Goal: Task Accomplishment & Management: Manage account settings

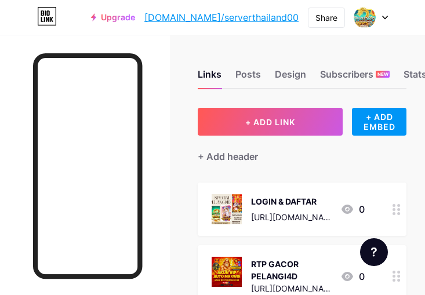
click at [382, 15] on div at bounding box center [371, 17] width 34 height 21
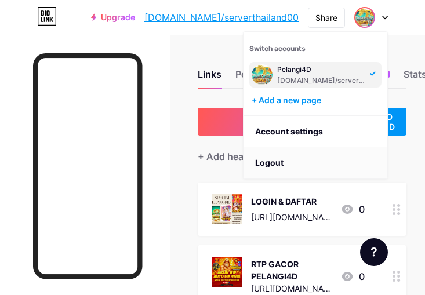
click at [294, 163] on li "Logout" at bounding box center [316, 162] width 144 height 31
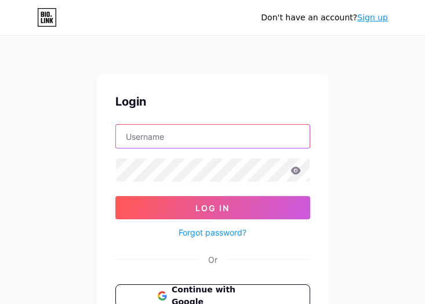
click at [171, 136] on input "text" at bounding box center [213, 136] width 194 height 23
paste input "[EMAIL_ADDRESS][DOMAIN_NAME]"
type input "[EMAIL_ADDRESS][DOMAIN_NAME]"
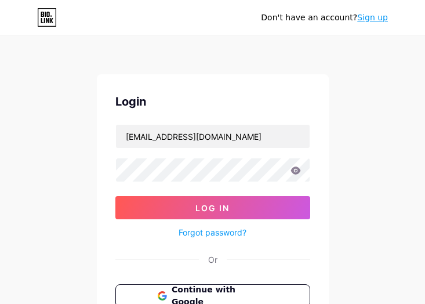
click at [186, 38] on div "Don't have an account? Sign up Login [EMAIL_ADDRESS][DOMAIN_NAME] Log In Forgot…" at bounding box center [212, 214] width 425 height 428
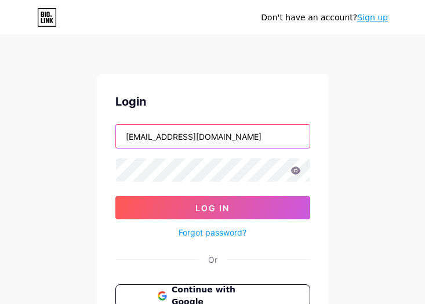
click at [222, 140] on input "[EMAIL_ADDRESS][DOMAIN_NAME]" at bounding box center [213, 136] width 194 height 23
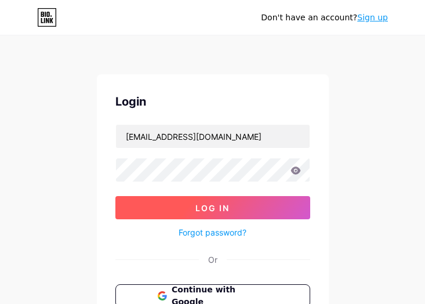
click at [172, 201] on button "Log In" at bounding box center [212, 207] width 195 height 23
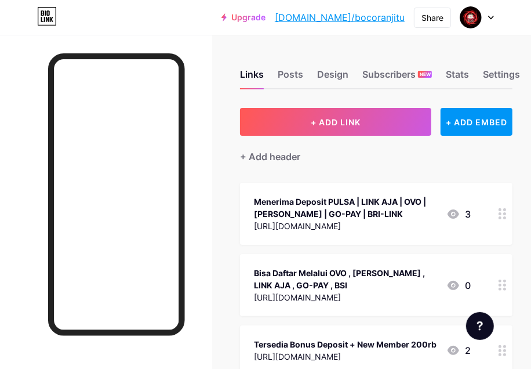
click at [323, 225] on div "[URL][DOMAIN_NAME]" at bounding box center [345, 226] width 183 height 12
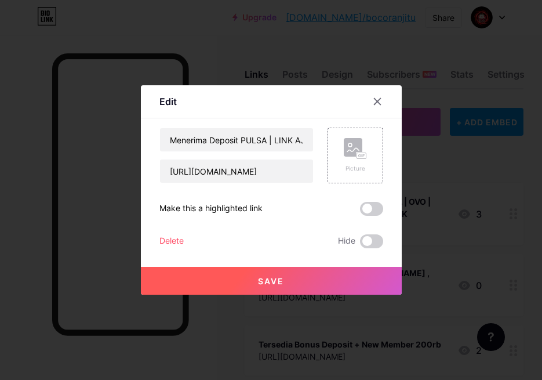
click at [323, 225] on div "Menerima Deposit PULSA | LINK AJA | OVO | [PERSON_NAME] | GO-PAY | BRI-LINK [UR…" at bounding box center [272, 188] width 224 height 121
click at [374, 103] on icon at bounding box center [377, 102] width 6 height 6
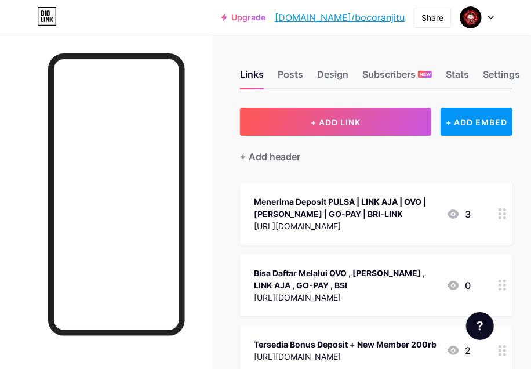
click at [320, 226] on div "[URL][DOMAIN_NAME]" at bounding box center [345, 226] width 183 height 12
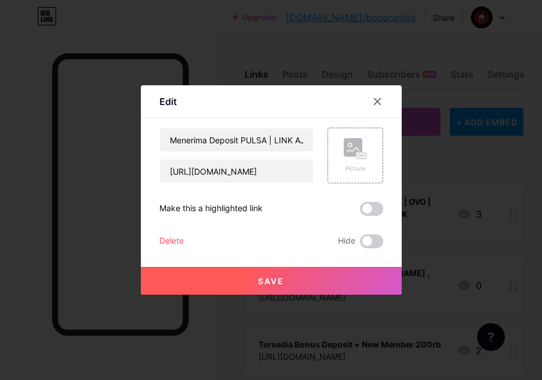
click at [320, 226] on div "Menerima Deposit PULSA | LINK AJA | OVO | [PERSON_NAME] | GO-PAY | BRI-LINK [UR…" at bounding box center [272, 188] width 224 height 121
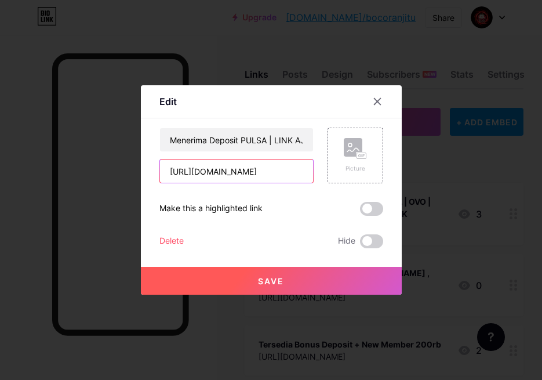
click at [210, 171] on input "[URL][DOMAIN_NAME]" at bounding box center [236, 171] width 153 height 23
type input "[URL][DOMAIN_NAME]"
click at [276, 175] on input "[URL][DOMAIN_NAME]" at bounding box center [236, 171] width 153 height 23
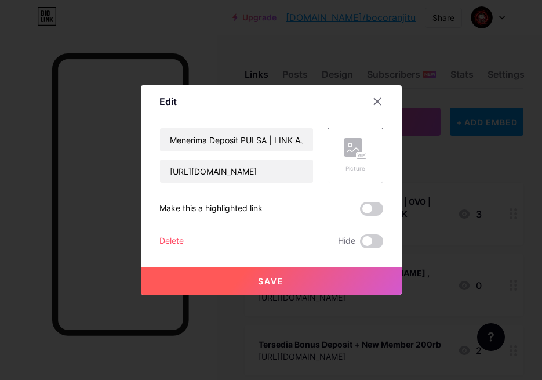
click at [276, 281] on span "Save" at bounding box center [271, 281] width 26 height 10
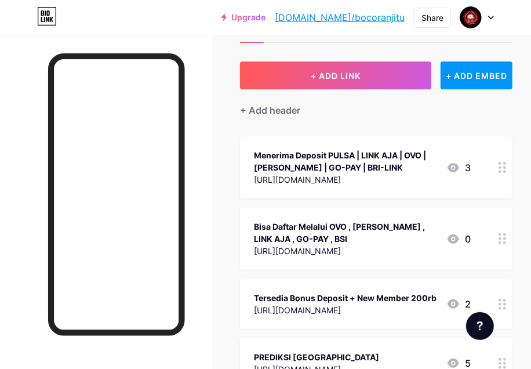
scroll to position [73, 0]
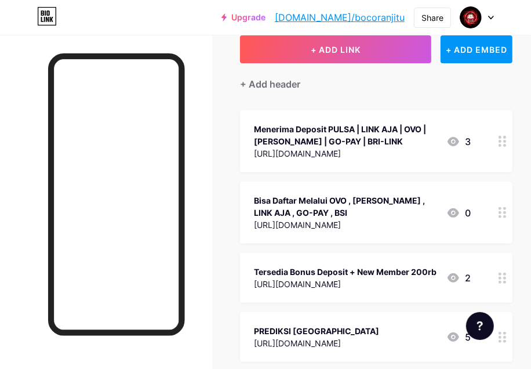
click at [318, 225] on div "[URL][DOMAIN_NAME]" at bounding box center [345, 225] width 183 height 12
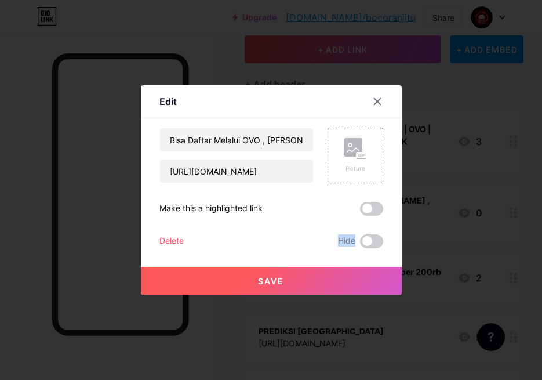
click at [318, 225] on div "Bisa Daftar Melalui OVO , [PERSON_NAME] , LINK AJA , GO-PAY , BSI [URL][DOMAIN_…" at bounding box center [272, 188] width 224 height 121
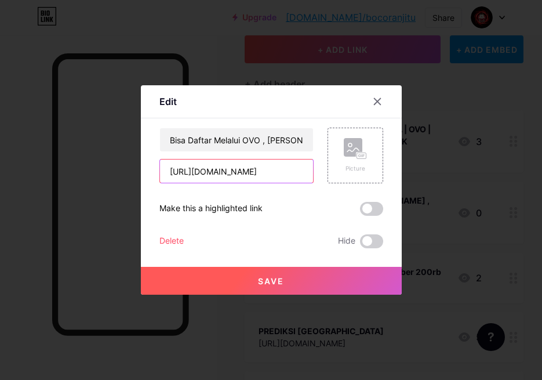
click at [279, 169] on input "[URL][DOMAIN_NAME]" at bounding box center [236, 171] width 153 height 23
paste input "[DOMAIN_NAME][URL]"
type input "[URL][DOMAIN_NAME]"
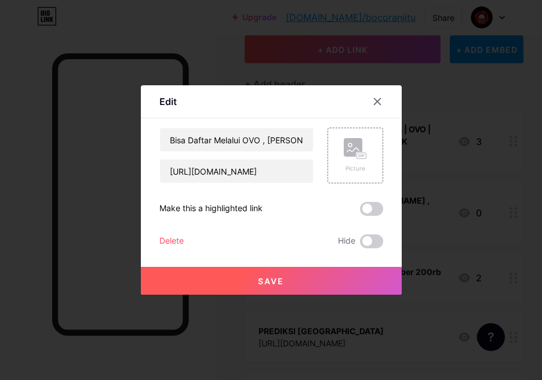
click at [310, 277] on button "Save" at bounding box center [271, 281] width 261 height 28
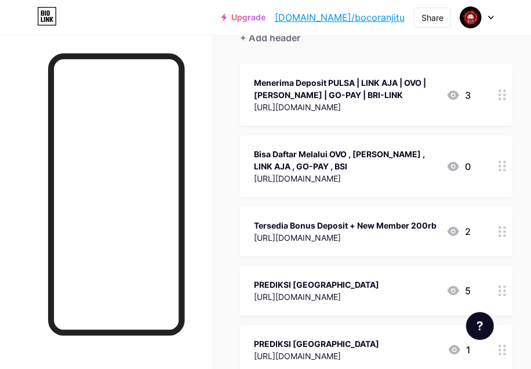
scroll to position [145, 0]
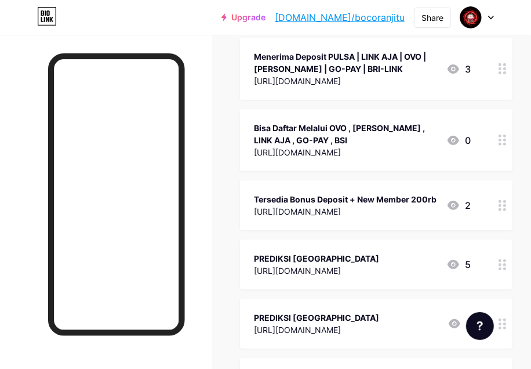
click at [322, 210] on div "[URL][DOMAIN_NAME]" at bounding box center [345, 211] width 183 height 12
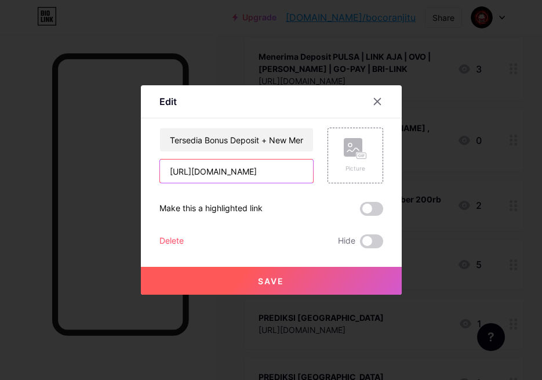
click at [262, 166] on input "[URL][DOMAIN_NAME]" at bounding box center [236, 171] width 153 height 23
paste input "[DOMAIN_NAME][URL]"
type input "[URL][DOMAIN_NAME]"
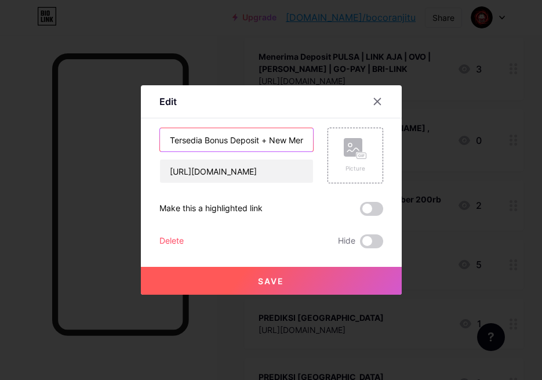
click at [214, 147] on input "Tersedia Bonus Deposit + New Member 200rb" at bounding box center [236, 139] width 153 height 23
type input "RTP Slot Sumo4D"
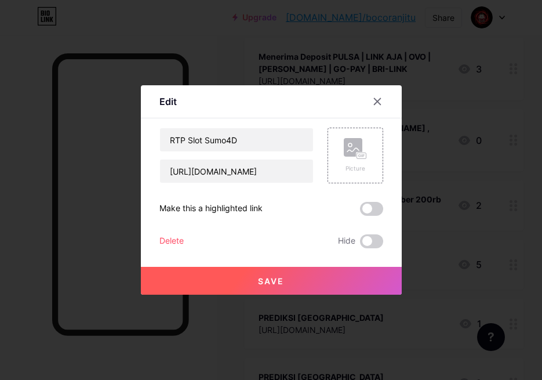
click at [272, 272] on button "Save" at bounding box center [271, 281] width 261 height 28
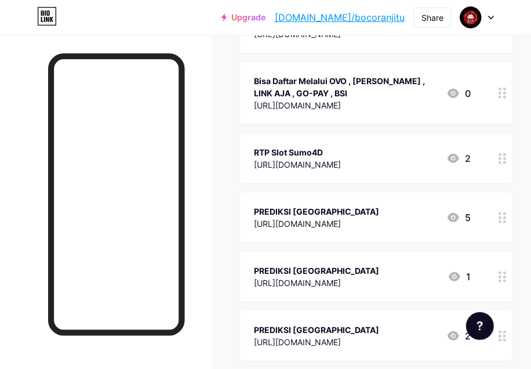
scroll to position [218, 0]
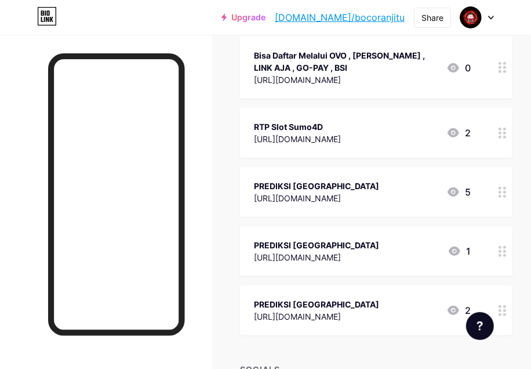
click at [330, 196] on div "[URL][DOMAIN_NAME]" at bounding box center [316, 198] width 125 height 12
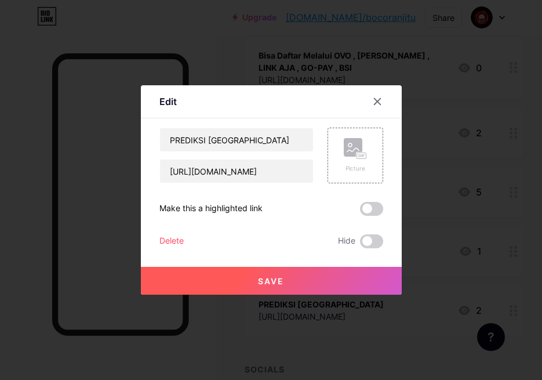
click at [330, 196] on div "PREDIKSI [GEOGRAPHIC_DATA] [URL][DOMAIN_NAME] Picture Make this a highlighted l…" at bounding box center [272, 188] width 224 height 121
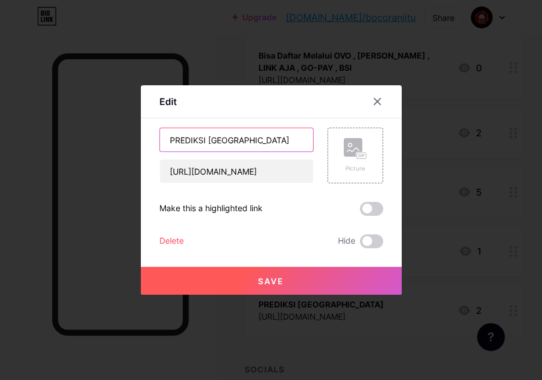
click at [262, 138] on input "PREDIKSI [GEOGRAPHIC_DATA]" at bounding box center [236, 139] width 153 height 23
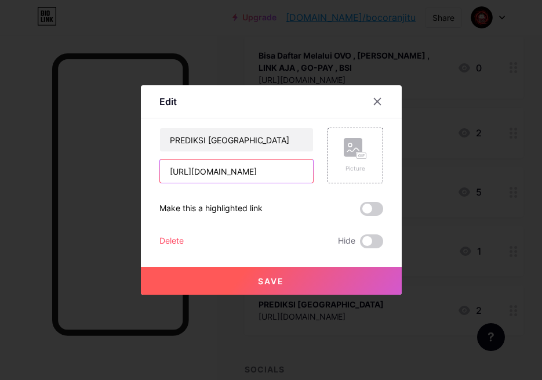
click at [237, 178] on input "[URL][DOMAIN_NAME]" at bounding box center [236, 171] width 153 height 23
paste input "[DOMAIN_NAME][URL]"
type input "[URL][DOMAIN_NAME]"
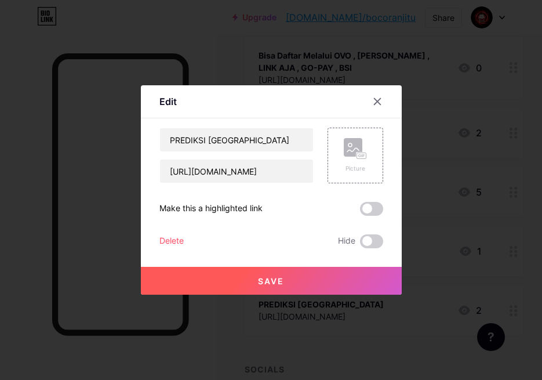
click at [244, 294] on button "Save" at bounding box center [271, 281] width 261 height 28
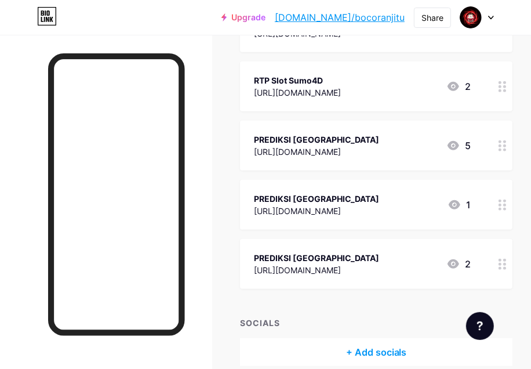
scroll to position [290, 0]
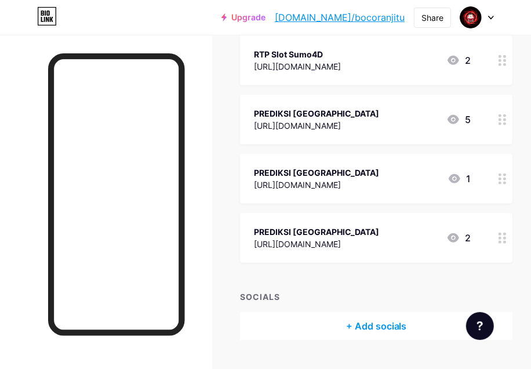
click at [320, 181] on div "[URL][DOMAIN_NAME]" at bounding box center [316, 185] width 125 height 12
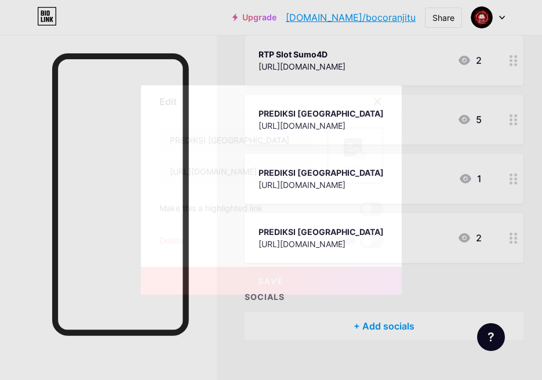
click at [320, 181] on div "Picture" at bounding box center [349, 156] width 70 height 56
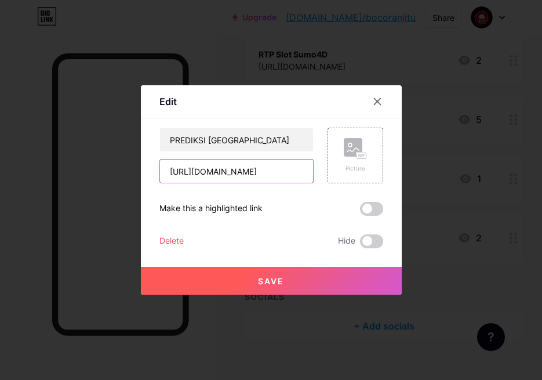
click at [273, 170] on input "[URL][DOMAIN_NAME]" at bounding box center [236, 171] width 153 height 23
paste input "[DOMAIN_NAME][URL]"
type input "[URL][DOMAIN_NAME]"
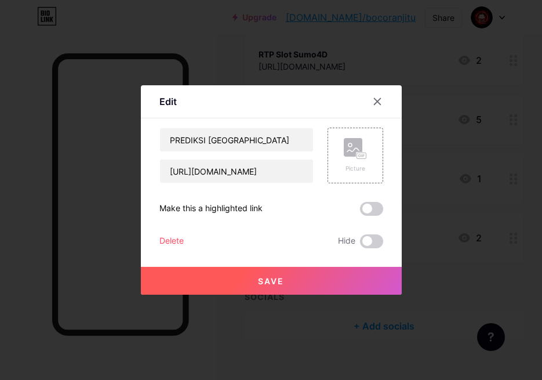
click at [293, 272] on button "Save" at bounding box center [271, 281] width 261 height 28
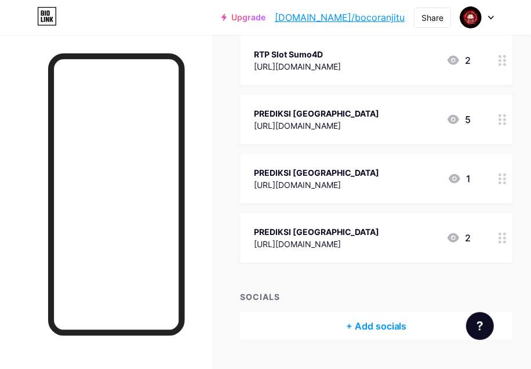
click at [341, 241] on div "[URL][DOMAIN_NAME]" at bounding box center [316, 244] width 125 height 12
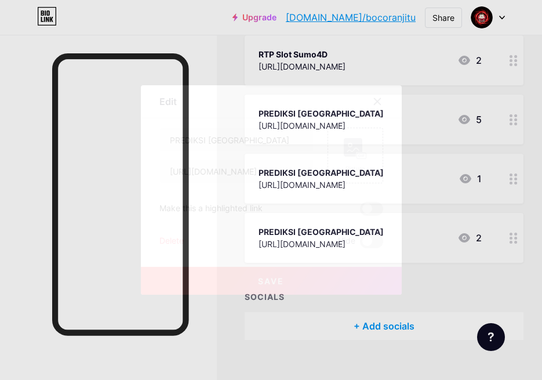
drag, startPoint x: 383, startPoint y: 104, endPoint x: 364, endPoint y: 100, distance: 19.6
click at [382, 104] on div at bounding box center [384, 101] width 35 height 21
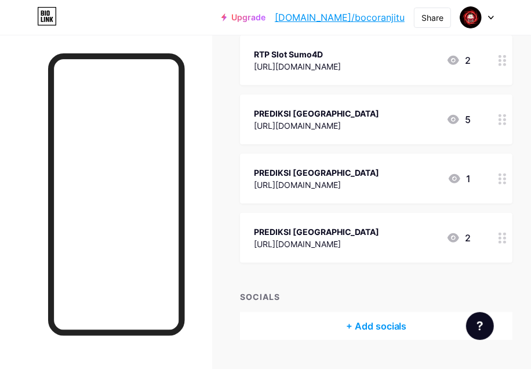
click at [364, 100] on div "PREDIKSI [GEOGRAPHIC_DATA] [URL][DOMAIN_NAME] 5" at bounding box center [376, 120] width 273 height 50
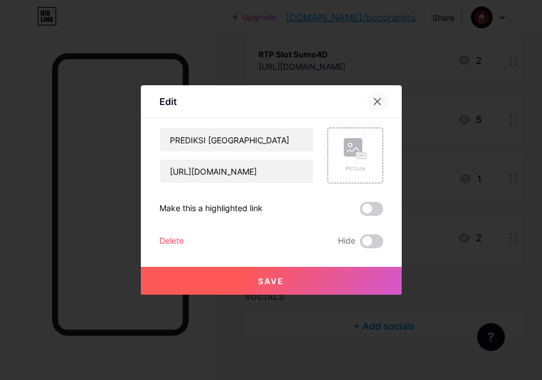
click at [367, 108] on div at bounding box center [377, 101] width 21 height 21
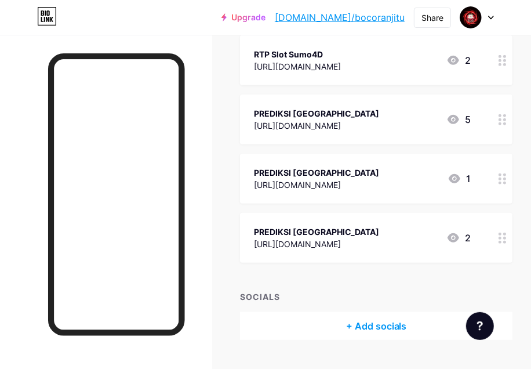
click at [312, 186] on div "[URL][DOMAIN_NAME]" at bounding box center [316, 185] width 125 height 12
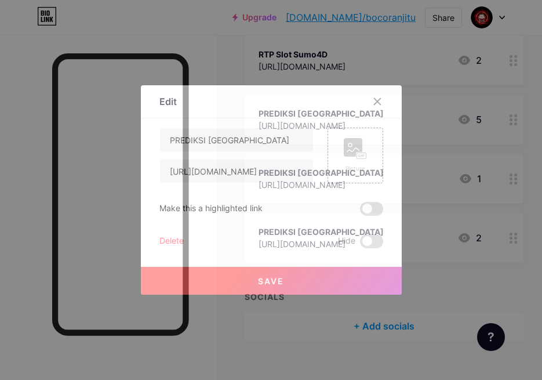
click at [312, 186] on div "PREDIKSI [GEOGRAPHIC_DATA] [URL][DOMAIN_NAME] Picture Make this a highlighted l…" at bounding box center [272, 188] width 224 height 121
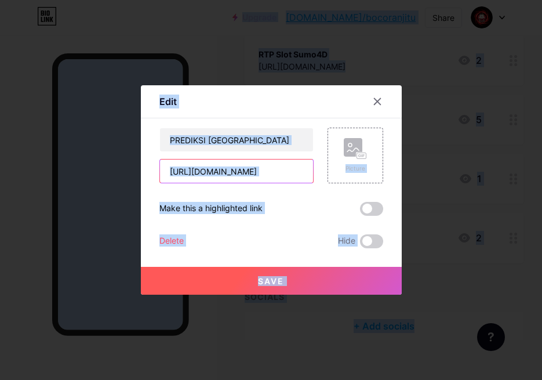
click at [248, 173] on input "[URL][DOMAIN_NAME]" at bounding box center [236, 171] width 153 height 23
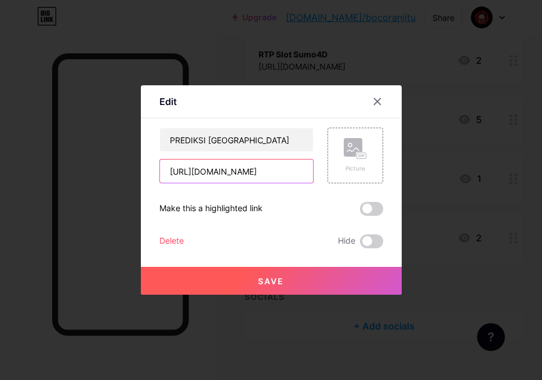
click at [248, 173] on input "[URL][DOMAIN_NAME]" at bounding box center [236, 171] width 153 height 23
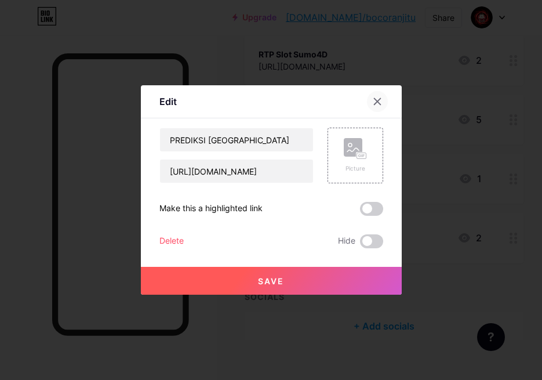
click at [373, 93] on div at bounding box center [377, 101] width 21 height 21
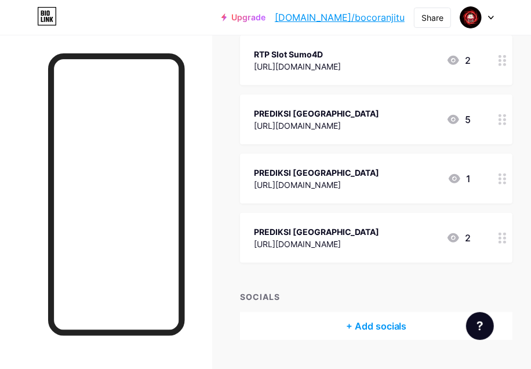
click at [328, 243] on div "[URL][DOMAIN_NAME]" at bounding box center [316, 244] width 125 height 12
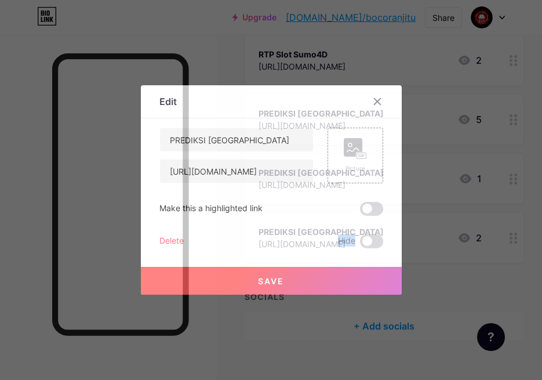
click at [328, 243] on div "Delete Hide" at bounding box center [272, 241] width 224 height 14
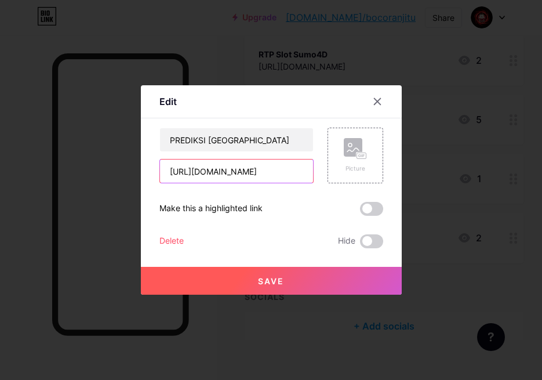
click at [253, 170] on input "[URL][DOMAIN_NAME]" at bounding box center [236, 171] width 153 height 23
paste input "[DOMAIN_NAME]/"
type input "[URL][DOMAIN_NAME]"
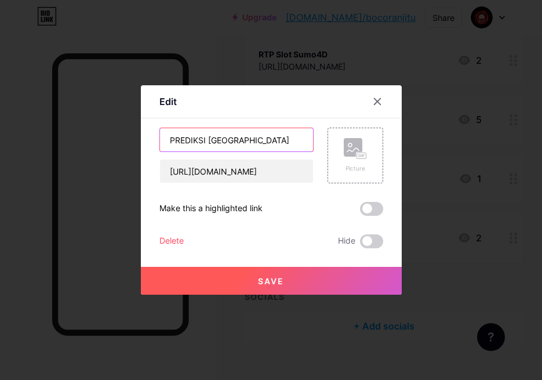
click at [278, 134] on input "PREDIKSI [GEOGRAPHIC_DATA]" at bounding box center [236, 139] width 153 height 23
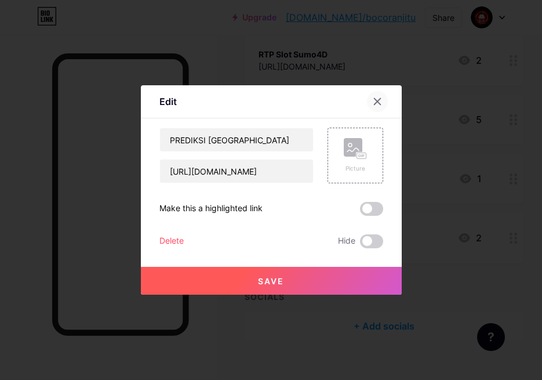
click at [373, 105] on icon at bounding box center [377, 101] width 9 height 9
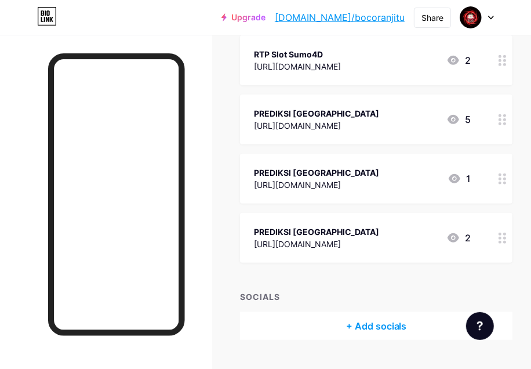
click at [325, 243] on div "[URL][DOMAIN_NAME]" at bounding box center [316, 244] width 125 height 12
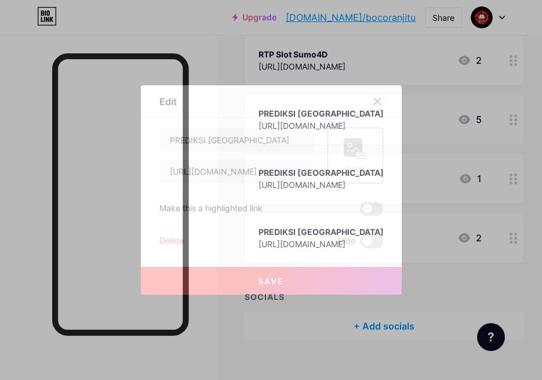
click at [373, 99] on icon at bounding box center [377, 101] width 9 height 9
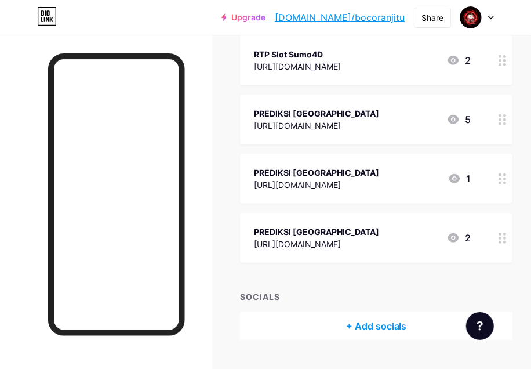
click at [314, 168] on div "PREDIKSI [GEOGRAPHIC_DATA]" at bounding box center [316, 173] width 125 height 12
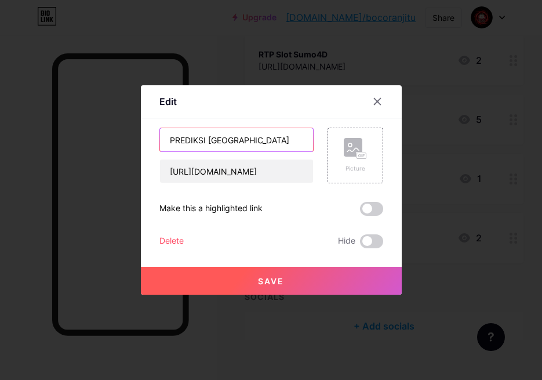
click at [245, 140] on input "PREDIKSI [GEOGRAPHIC_DATA]" at bounding box center [236, 139] width 153 height 23
click at [262, 140] on input "PREDIKSI [GEOGRAPHIC_DATA]" at bounding box center [236, 139] width 153 height 23
type input "PREDIKSI TOGEL"
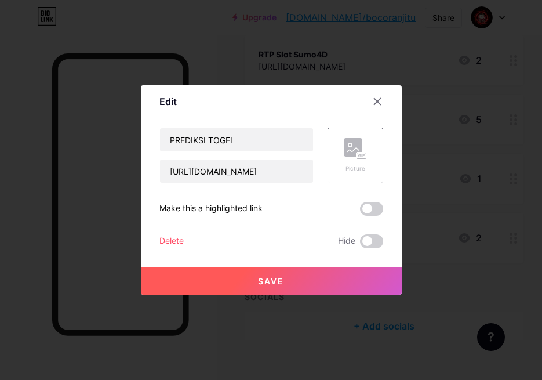
click at [267, 292] on button "Save" at bounding box center [271, 281] width 261 height 28
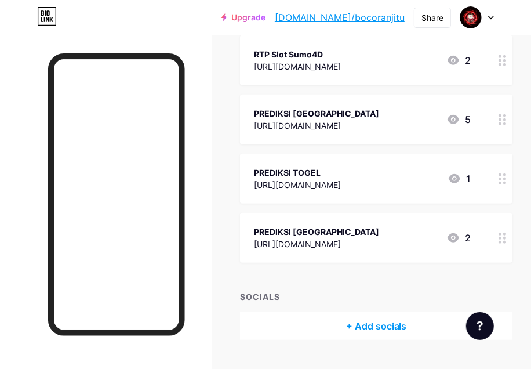
click at [318, 226] on div "PREDIKSI [GEOGRAPHIC_DATA]" at bounding box center [316, 232] width 125 height 12
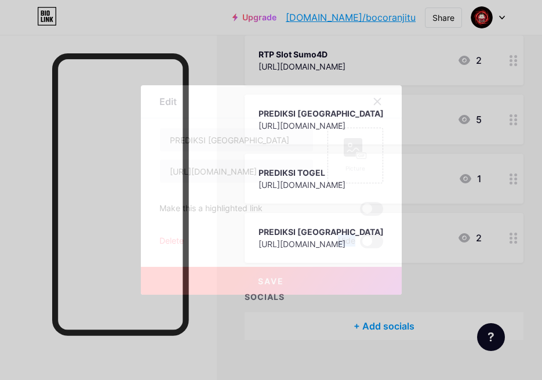
click at [318, 224] on div "PREDIKSI [GEOGRAPHIC_DATA] [URL][DOMAIN_NAME] Picture Make this a highlighted l…" at bounding box center [272, 188] width 224 height 121
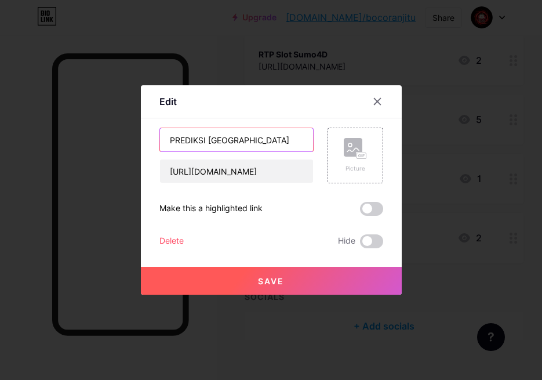
click at [278, 143] on input "PREDIKSI [GEOGRAPHIC_DATA]" at bounding box center [236, 139] width 153 height 23
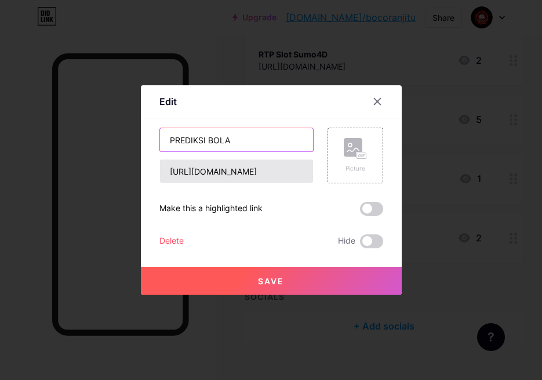
type input "PREDIKSI BOLA"
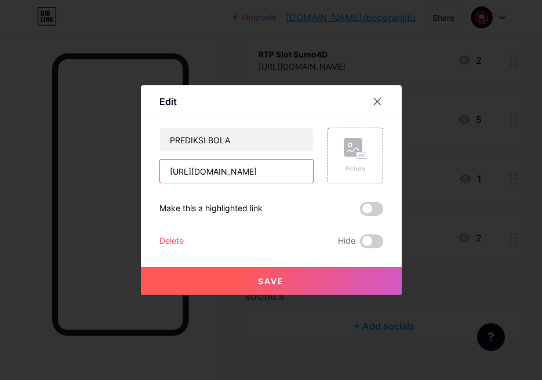
click at [253, 179] on input "[URL][DOMAIN_NAME]" at bounding box center [236, 171] width 153 height 23
paste input "[DOMAIN_NAME]/"
type input "[URL][DOMAIN_NAME]"
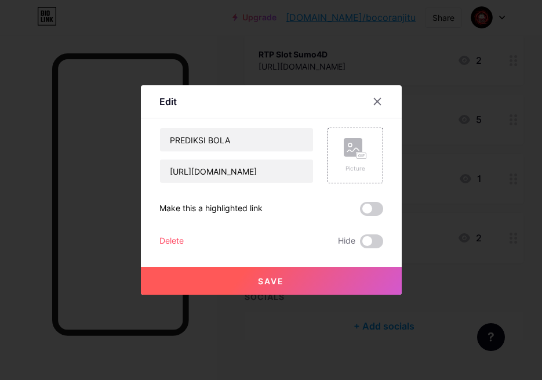
click at [306, 291] on button "Save" at bounding box center [271, 281] width 261 height 28
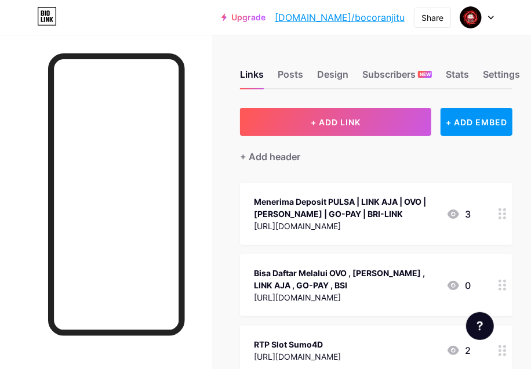
scroll to position [73, 0]
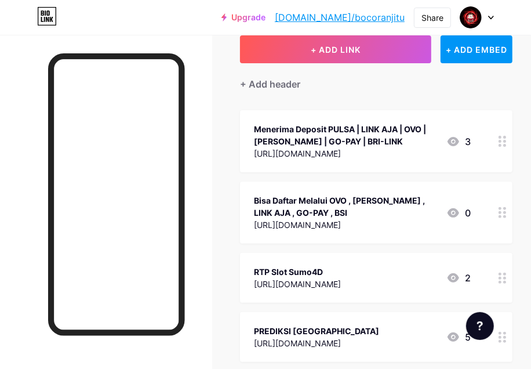
click at [334, 137] on div "Menerima Deposit PULSA | LINK AJA | OVO | [PERSON_NAME] | GO-PAY | BRI-LINK" at bounding box center [345, 135] width 183 height 24
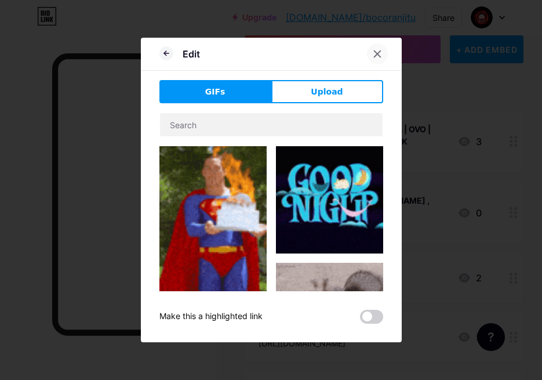
click at [378, 50] on div at bounding box center [377, 54] width 21 height 21
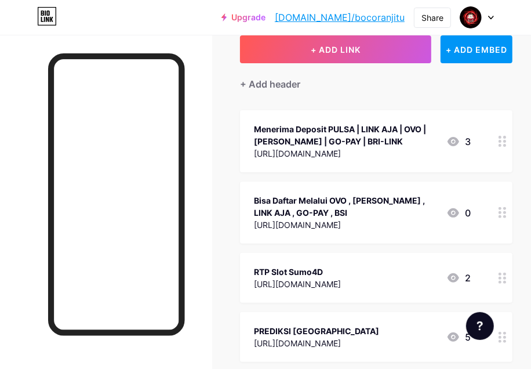
click at [341, 131] on div "Menerima Deposit PULSA | LINK AJA | OVO | [PERSON_NAME] | GO-PAY | BRI-LINK" at bounding box center [345, 135] width 183 height 24
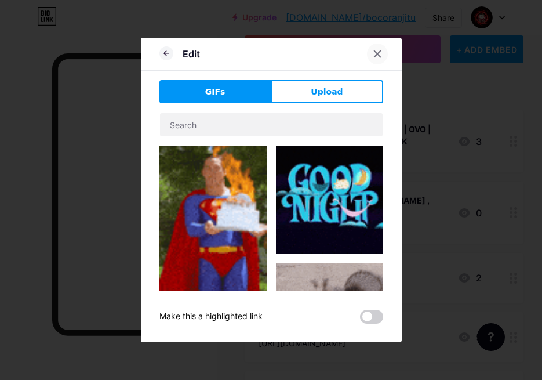
click at [375, 54] on icon at bounding box center [377, 53] width 9 height 9
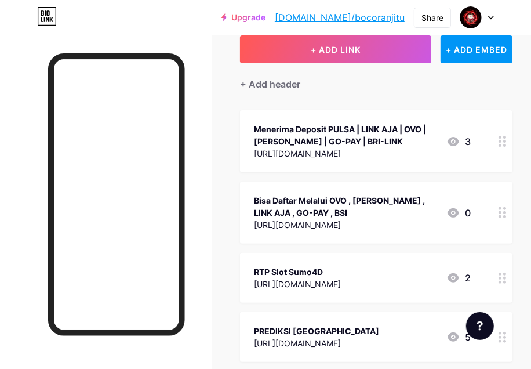
click at [349, 134] on div "Menerima Deposit PULSA | LINK AJA | OVO | [PERSON_NAME] | GO-PAY | BRI-LINK" at bounding box center [345, 135] width 183 height 24
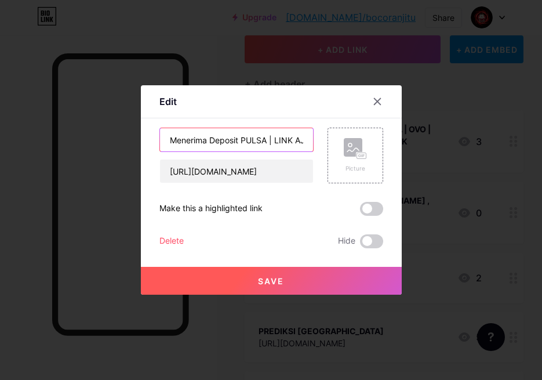
click at [254, 143] on input "Menerima Deposit PULSA | LINK AJA | OVO | [PERSON_NAME] | GO-PAY | BRI-LINK" at bounding box center [236, 139] width 153 height 23
type input "Link DAFTAR & LOGIN"
click at [240, 282] on button "Save" at bounding box center [271, 281] width 261 height 28
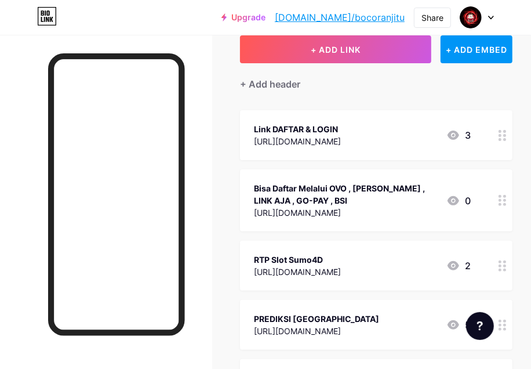
click at [364, 182] on div "Bisa Daftar Melalui OVO , [PERSON_NAME] , LINK AJA , GO-PAY , BSI" at bounding box center [345, 194] width 183 height 24
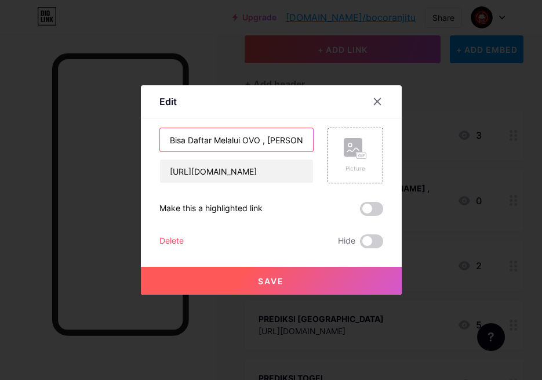
click at [241, 142] on input "Bisa Daftar Melalui OVO , [PERSON_NAME] , LINK AJA , GO-PAY , BSI" at bounding box center [236, 139] width 153 height 23
type input "DEPOSIT & WD"
click at [202, 283] on button "Save" at bounding box center [271, 281] width 261 height 28
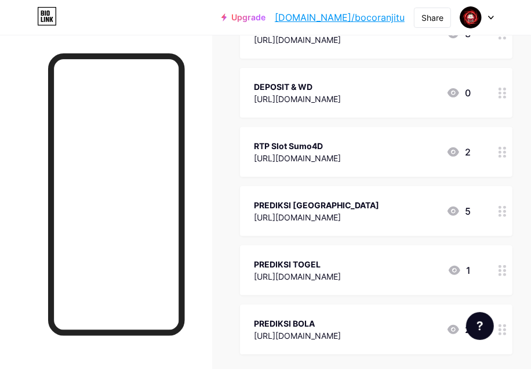
scroll to position [149, 0]
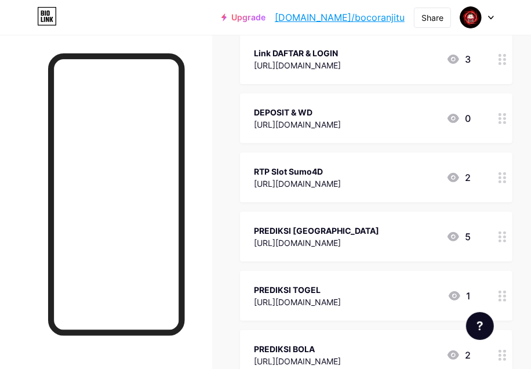
click at [334, 125] on div "[URL][DOMAIN_NAME]" at bounding box center [297, 124] width 87 height 12
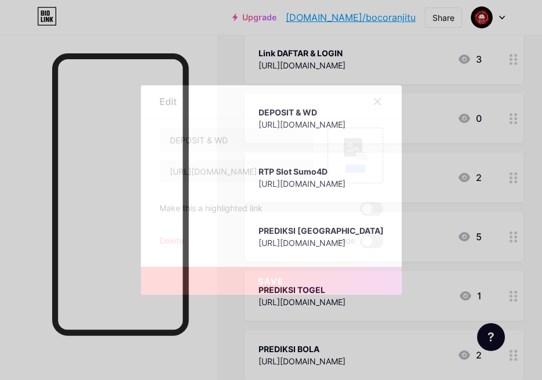
click at [334, 125] on div "Content YouTube Play YouTube video without leaving your page. ADD Vimeo Play Vi…" at bounding box center [272, 183] width 224 height 130
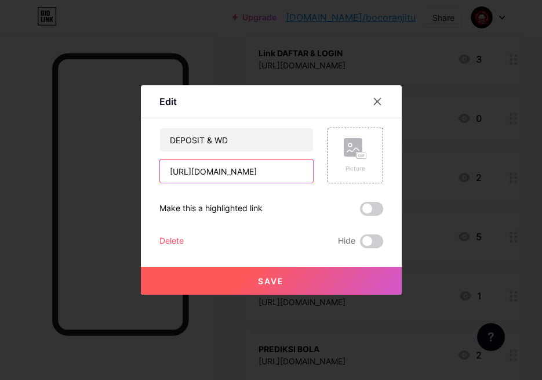
click at [265, 167] on input "[URL][DOMAIN_NAME]" at bounding box center [236, 171] width 153 height 23
click at [265, 175] on input "[URL][DOMAIN_NAME]" at bounding box center [236, 171] width 153 height 23
type input "[URL][DOMAIN_NAME]"
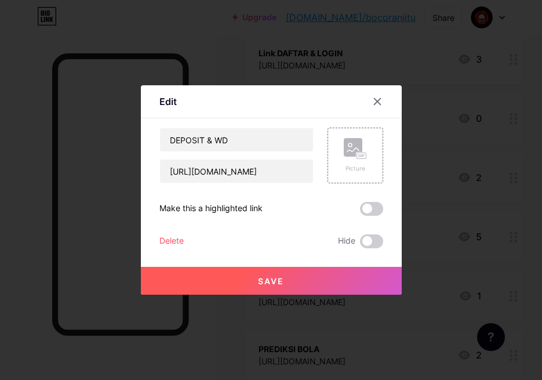
click at [291, 288] on button "Save" at bounding box center [271, 281] width 261 height 28
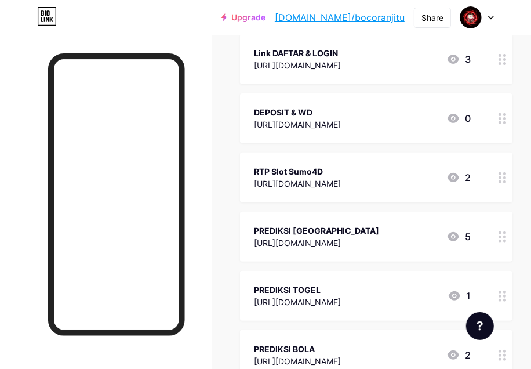
click at [316, 244] on div "[URL][DOMAIN_NAME]" at bounding box center [316, 243] width 125 height 12
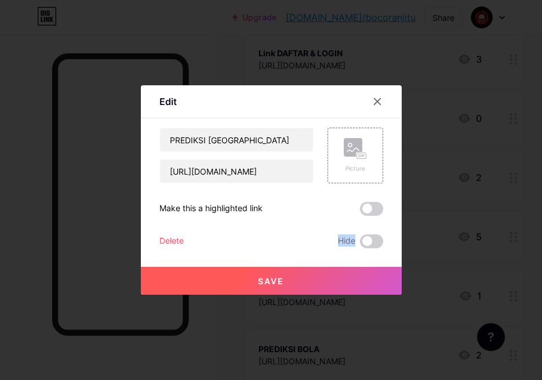
click at [316, 244] on div "Delete Hide" at bounding box center [272, 241] width 224 height 14
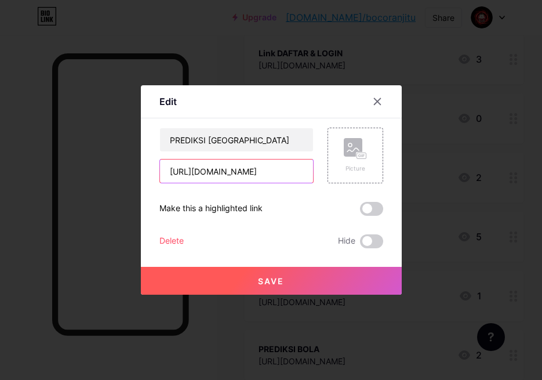
click at [283, 171] on input "[URL][DOMAIN_NAME]" at bounding box center [236, 171] width 153 height 23
paste input "[DOMAIN_NAME][URL]"
type input "[URL][DOMAIN_NAME]"
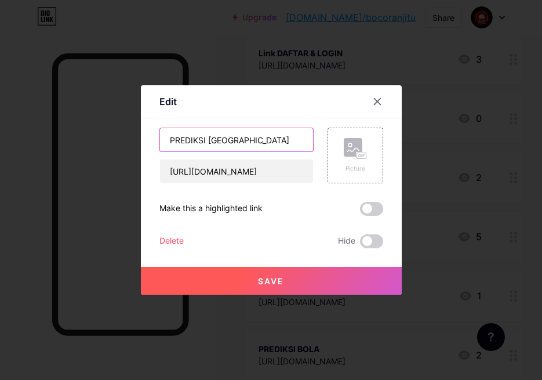
click at [276, 139] on input "PREDIKSI [GEOGRAPHIC_DATA]" at bounding box center [236, 139] width 153 height 23
type input "WA SUMO4D"
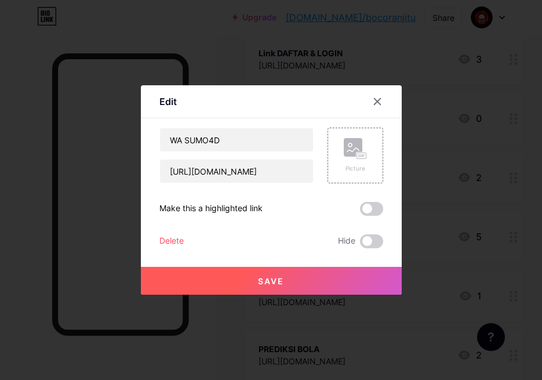
click at [305, 284] on button "Save" at bounding box center [271, 281] width 261 height 28
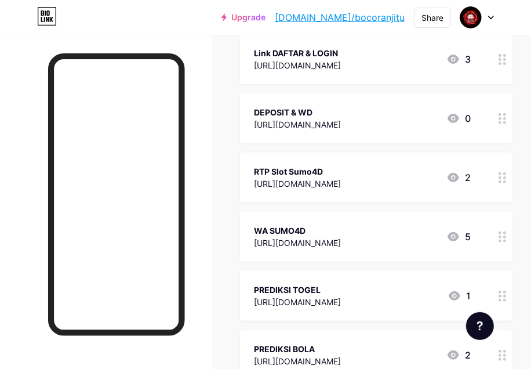
click at [309, 121] on div "[URL][DOMAIN_NAME]" at bounding box center [297, 124] width 87 height 12
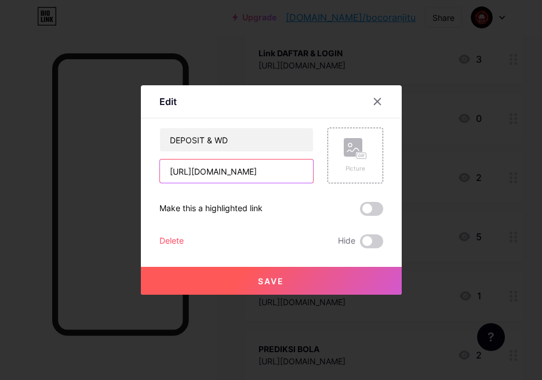
click at [222, 172] on input "[URL][DOMAIN_NAME]" at bounding box center [236, 171] width 153 height 23
type input "[URL][DOMAIN_NAME]"
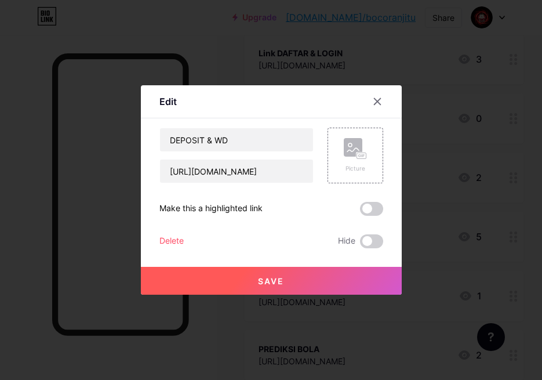
click at [238, 283] on button "Save" at bounding box center [271, 281] width 261 height 28
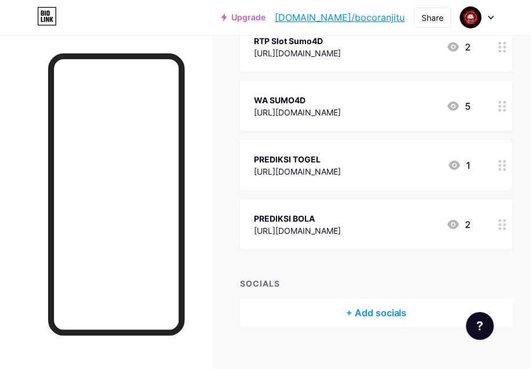
scroll to position [294, 0]
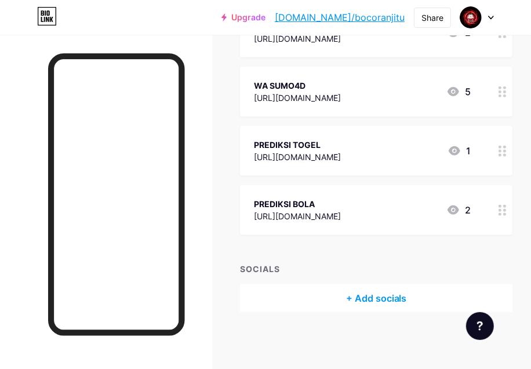
click at [404, 295] on div "+ Add socials" at bounding box center [376, 298] width 273 height 28
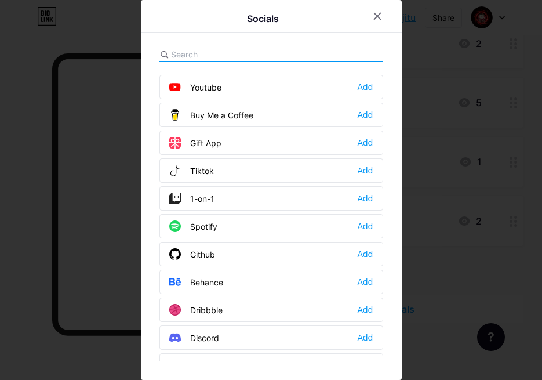
scroll to position [218, 0]
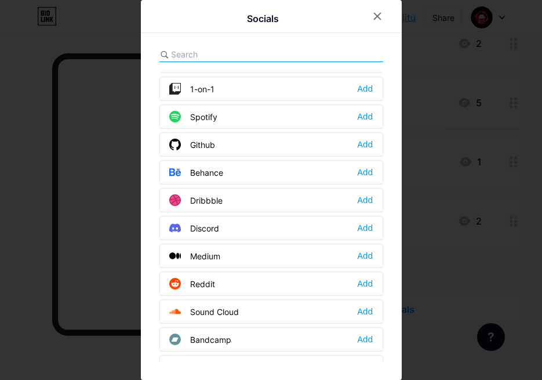
click at [213, 52] on input "text" at bounding box center [235, 54] width 128 height 12
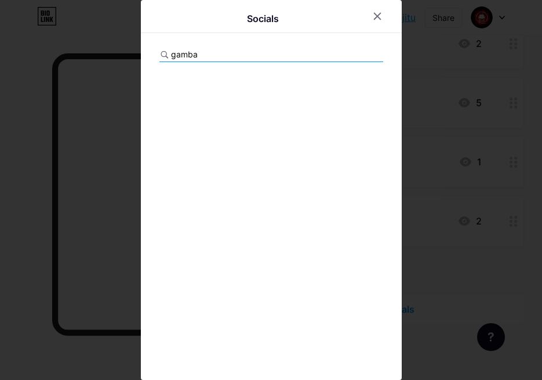
type input "gambar"
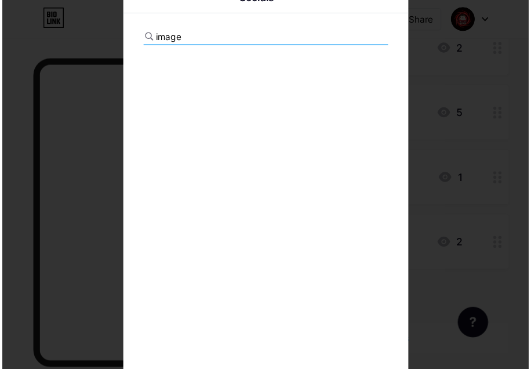
scroll to position [283, 0]
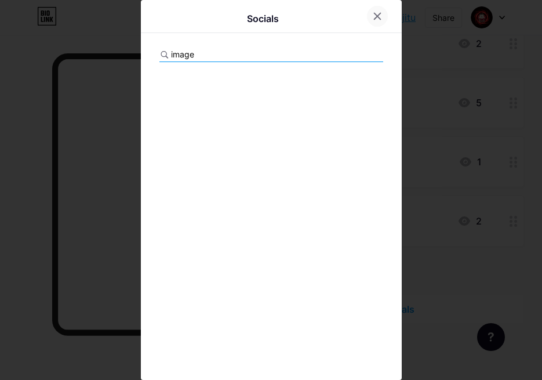
type input "image"
click at [374, 19] on icon at bounding box center [377, 16] width 6 height 6
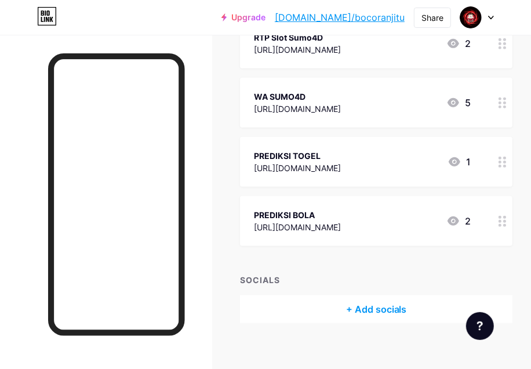
scroll to position [294, 0]
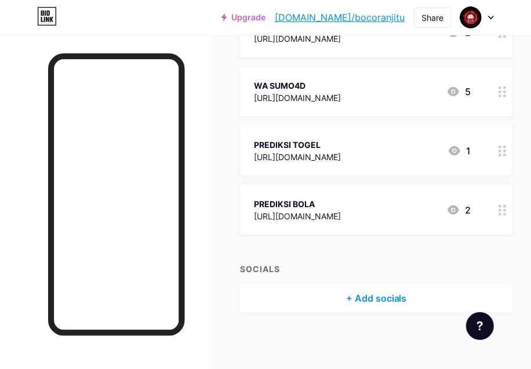
click at [280, 268] on div "SOCIALS" at bounding box center [376, 269] width 273 height 12
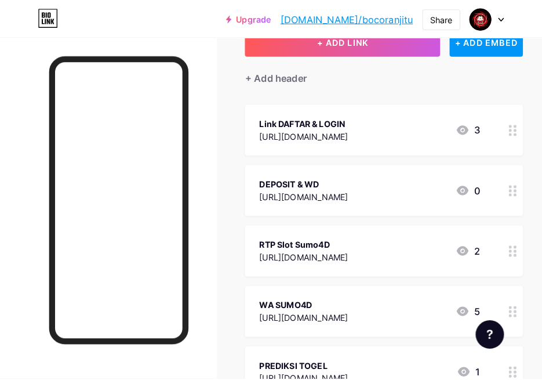
scroll to position [0, 0]
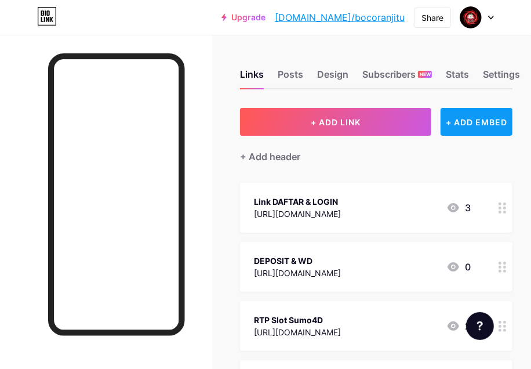
click at [425, 121] on div "+ ADD EMBED" at bounding box center [477, 122] width 72 height 28
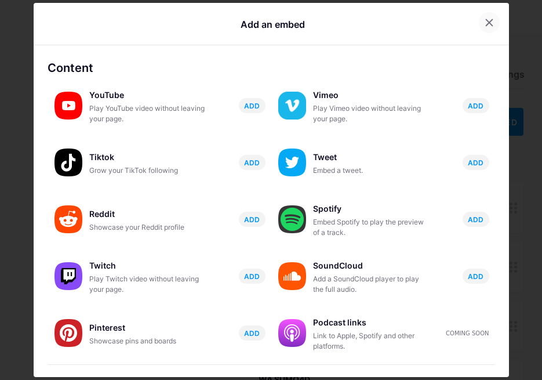
click at [425, 18] on icon at bounding box center [489, 22] width 9 height 9
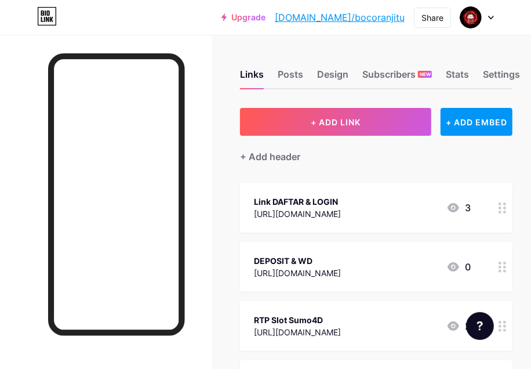
click at [425, 19] on div at bounding box center [478, 17] width 34 height 21
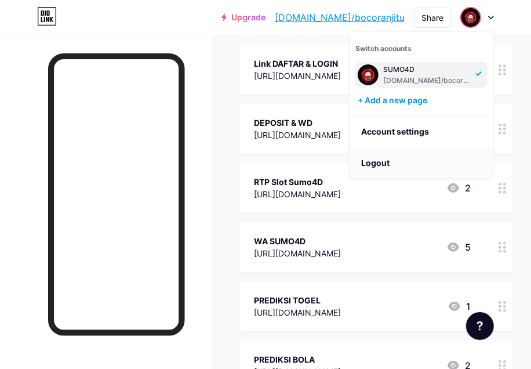
scroll to position [145, 0]
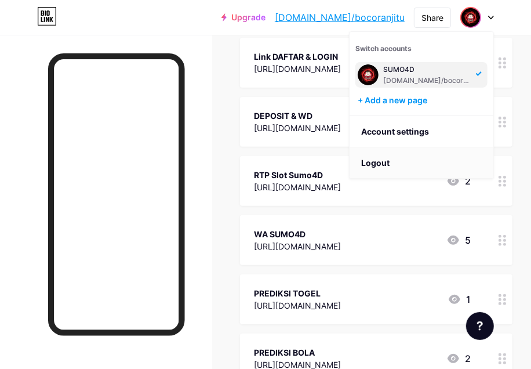
click at [392, 163] on li "Logout" at bounding box center [422, 162] width 144 height 31
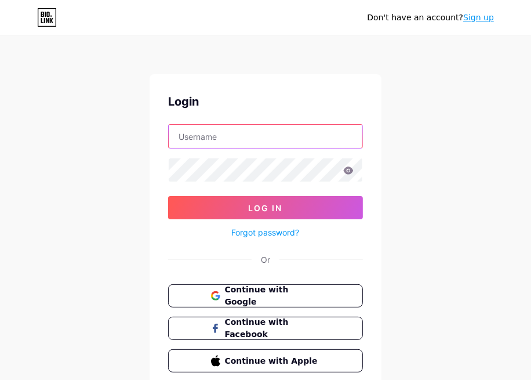
click at [235, 146] on input "text" at bounding box center [266, 136] width 194 height 23
paste input "[EMAIL_ADDRESS][DOMAIN_NAME]"
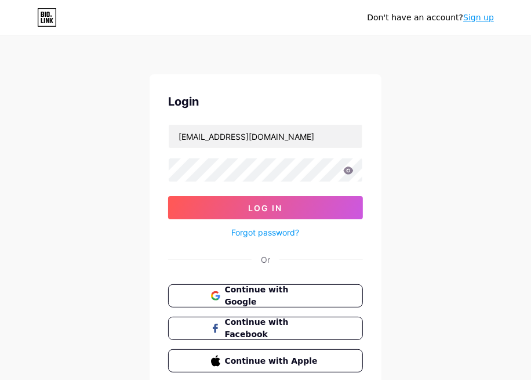
click at [294, 122] on div "Login [EMAIL_ADDRESS][DOMAIN_NAME] Log In Forgot password? Or Continue with Goo…" at bounding box center [266, 232] width 232 height 317
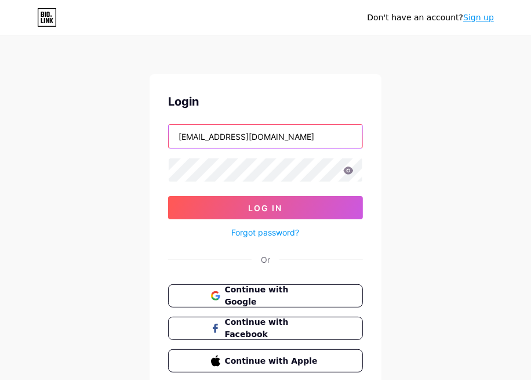
click at [289, 129] on input "[EMAIL_ADDRESS][DOMAIN_NAME]" at bounding box center [266, 136] width 194 height 23
paste input "lavin20@gotcertify"
type input "[EMAIL_ADDRESS][DOMAIN_NAME]"
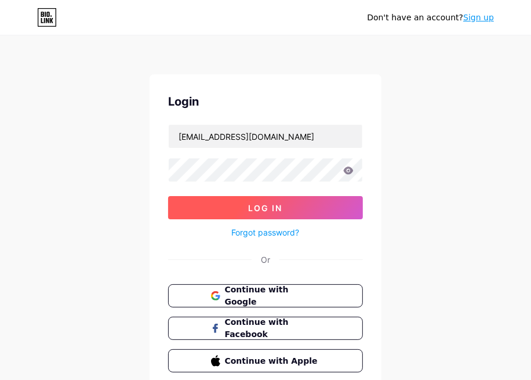
click at [210, 205] on button "Log In" at bounding box center [265, 207] width 195 height 23
